Goal: Task Accomplishment & Management: Manage account settings

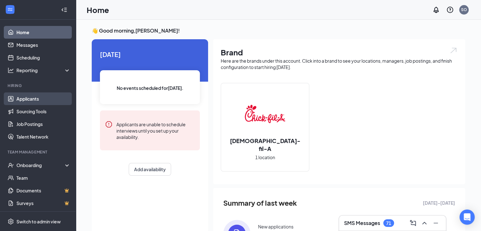
click at [40, 100] on link "Applicants" at bounding box center [43, 98] width 54 height 13
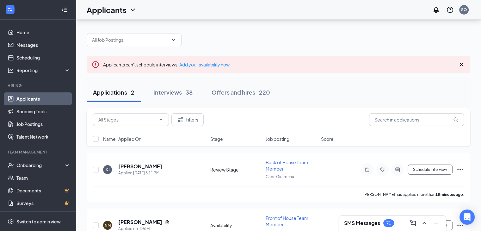
scroll to position [33, 0]
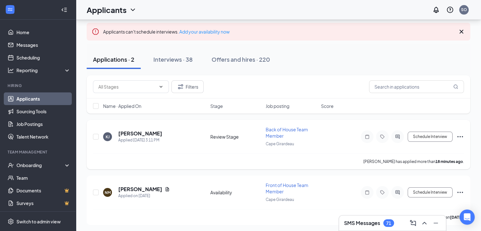
click at [462, 136] on icon "Ellipses" at bounding box center [460, 136] width 6 height 1
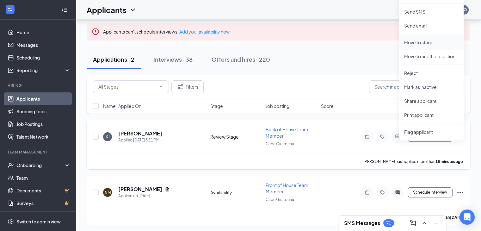
click at [415, 39] on p "Move to stage" at bounding box center [431, 42] width 54 height 6
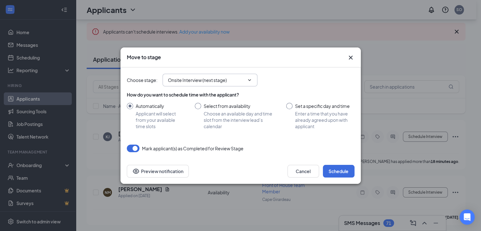
click at [209, 82] on input "Onsite Interview (next stage)" at bounding box center [206, 80] width 77 height 7
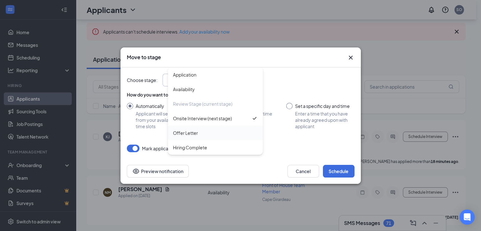
click at [195, 136] on div "Offer Letter" at bounding box center [215, 133] width 95 height 15
type input "Offer Letter"
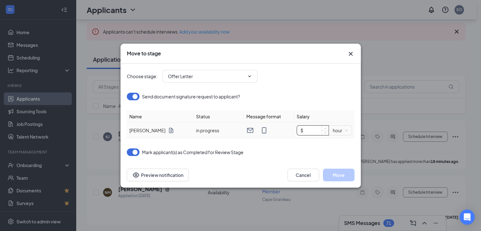
click at [312, 128] on input "$" at bounding box center [313, 130] width 32 height 9
type input "$ 17"
click at [313, 106] on div "Send document signature request to applicant?" at bounding box center [241, 99] width 228 height 21
click at [351, 54] on icon "Cross" at bounding box center [350, 54] width 4 height 4
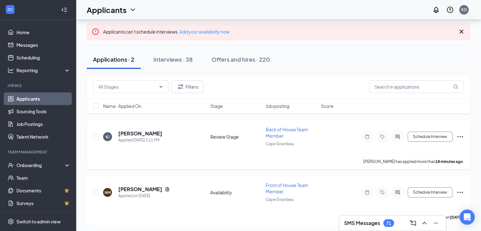
click at [458, 137] on icon "Ellipses" at bounding box center [460, 137] width 8 height 8
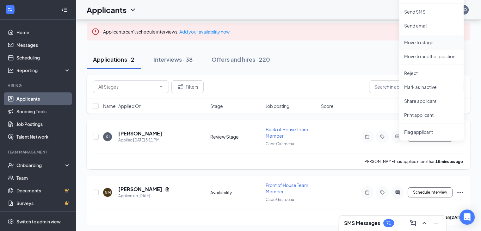
click at [422, 42] on p "Move to stage" at bounding box center [431, 42] width 54 height 6
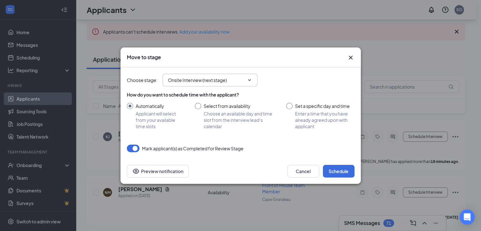
click at [195, 83] on span "Onsite Interview (next stage)" at bounding box center [209, 80] width 95 height 13
click at [195, 81] on input "Onsite Interview (next stage)" at bounding box center [206, 80] width 77 height 7
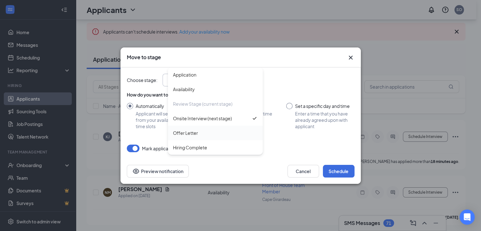
click at [192, 132] on div "Offer Letter" at bounding box center [185, 132] width 25 height 7
type input "Offer Letter"
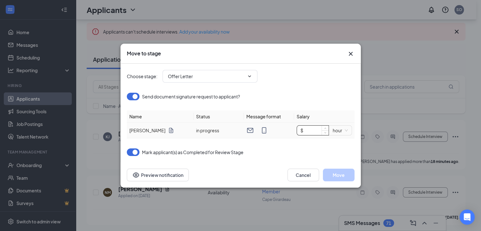
click at [312, 127] on input "$" at bounding box center [313, 130] width 32 height 9
type input "$ 17"
click at [337, 175] on button "Move" at bounding box center [339, 175] width 32 height 13
